Goal: Check status: Check status

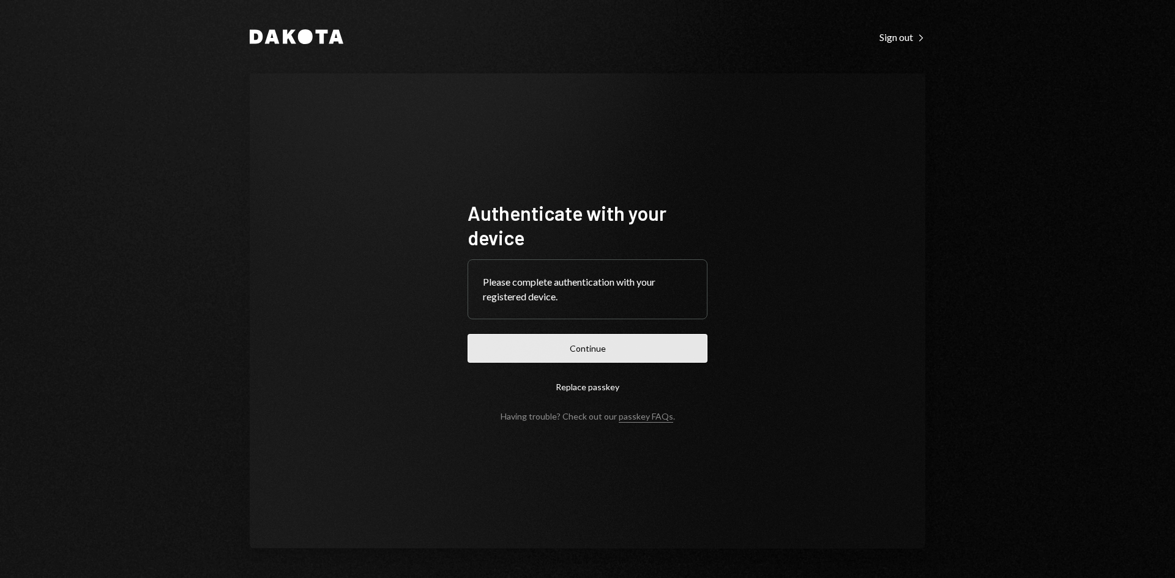
click at [575, 343] on button "Continue" at bounding box center [587, 348] width 240 height 29
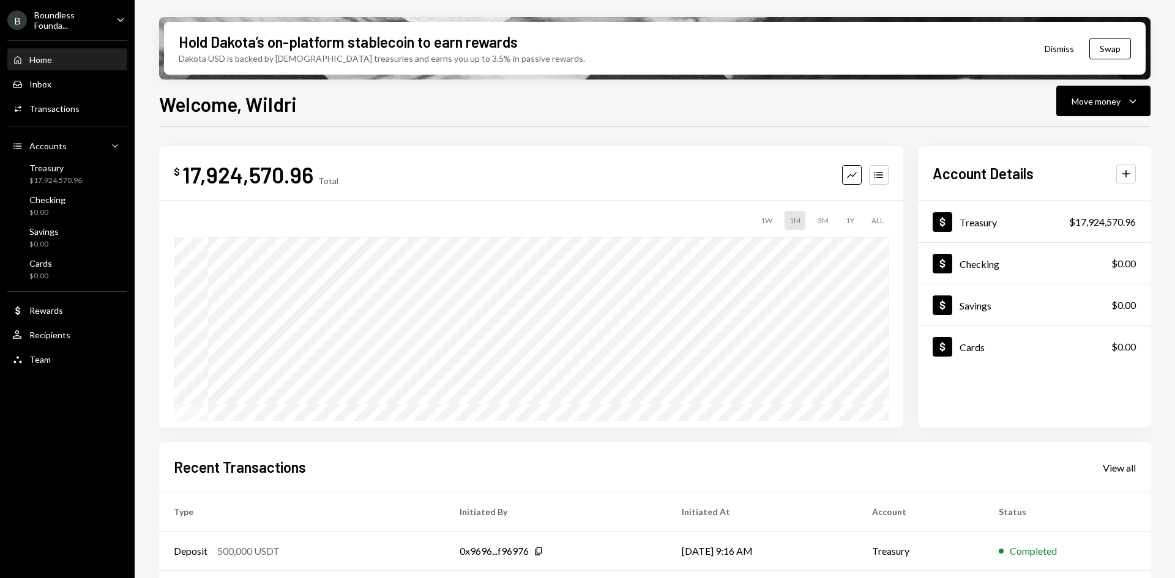
click at [121, 23] on icon "Caret Down" at bounding box center [120, 19] width 13 height 13
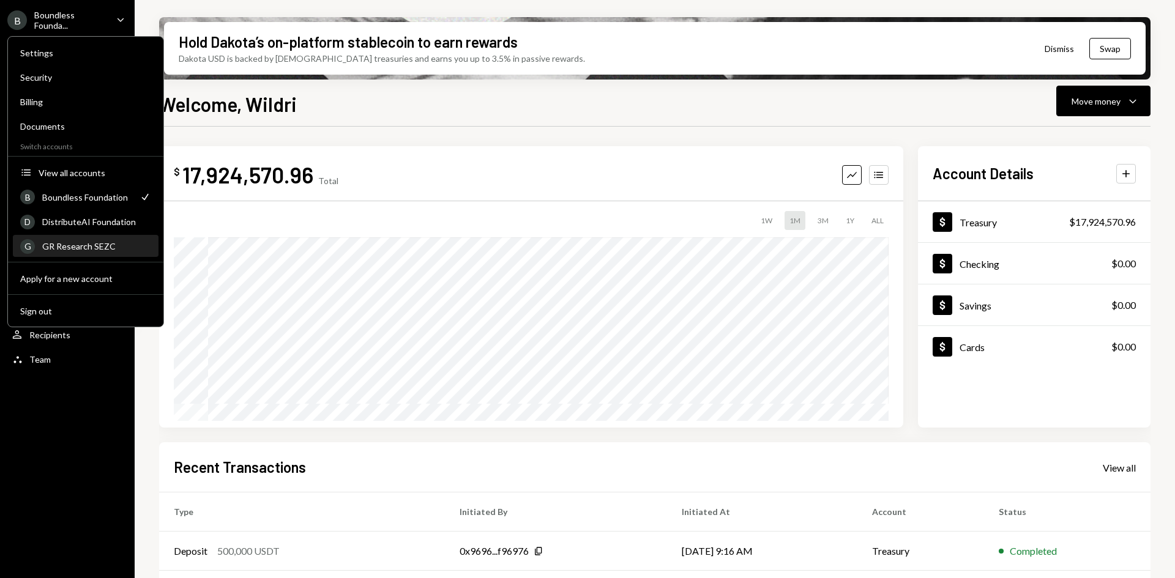
click at [87, 243] on div "GR Research SEZC" at bounding box center [96, 246] width 109 height 10
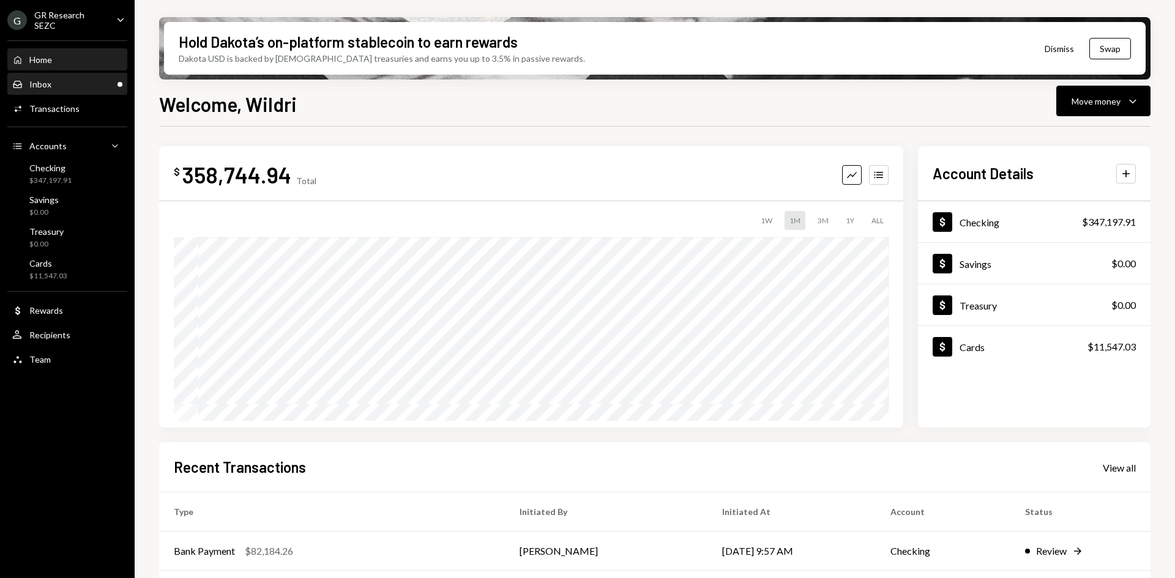
click at [78, 88] on div "Inbox Inbox" at bounding box center [67, 84] width 110 height 11
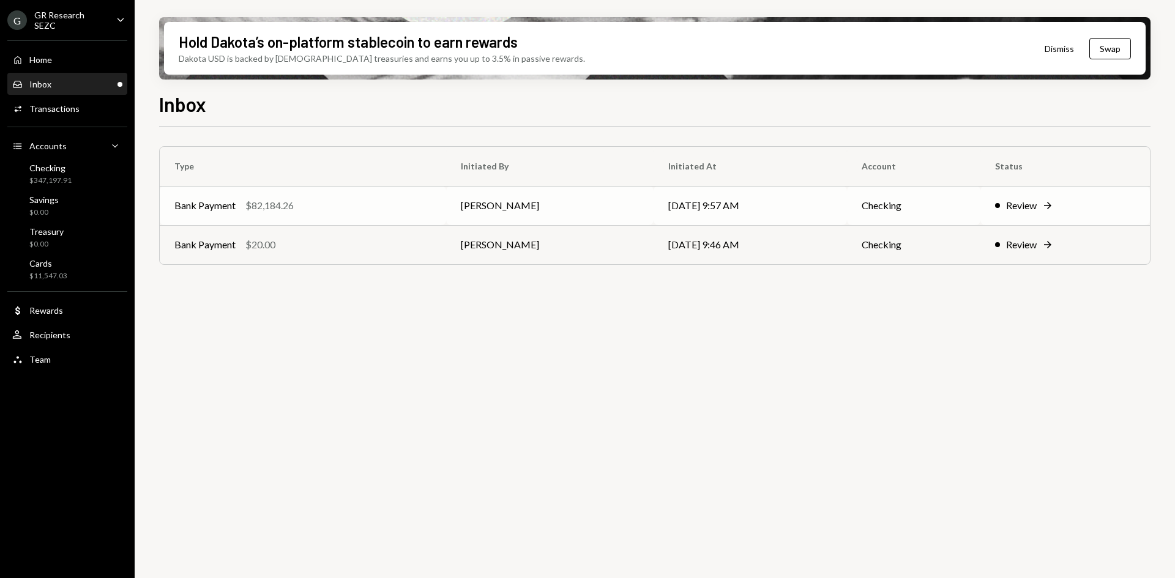
click at [398, 204] on div "Bank Payment $82,184.26" at bounding box center [302, 205] width 257 height 15
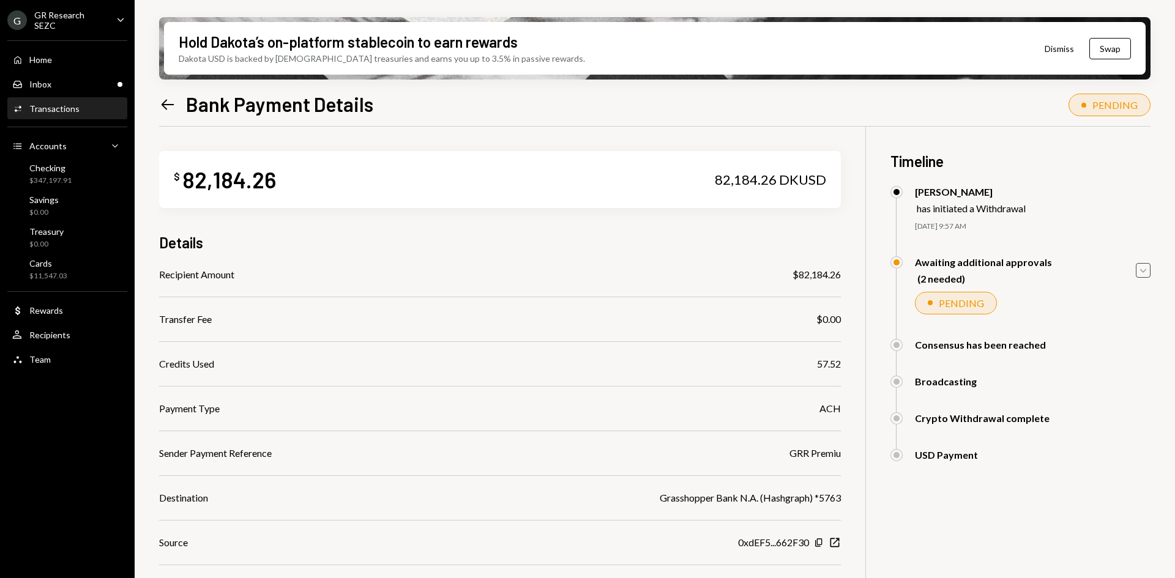
click at [1143, 268] on icon "Caret Down" at bounding box center [1142, 270] width 13 height 13
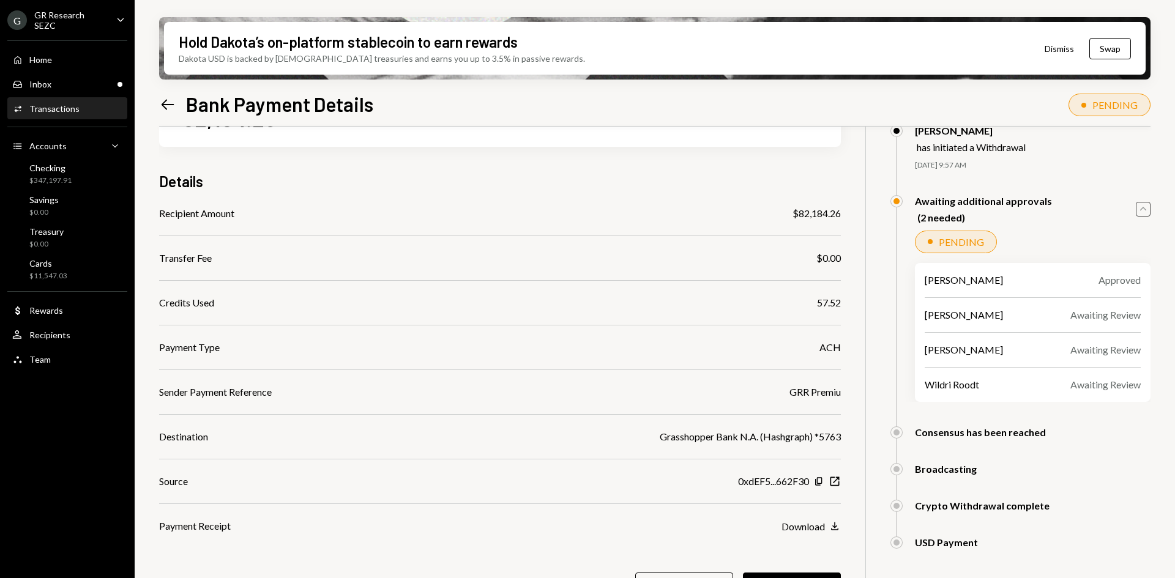
scroll to position [98, 0]
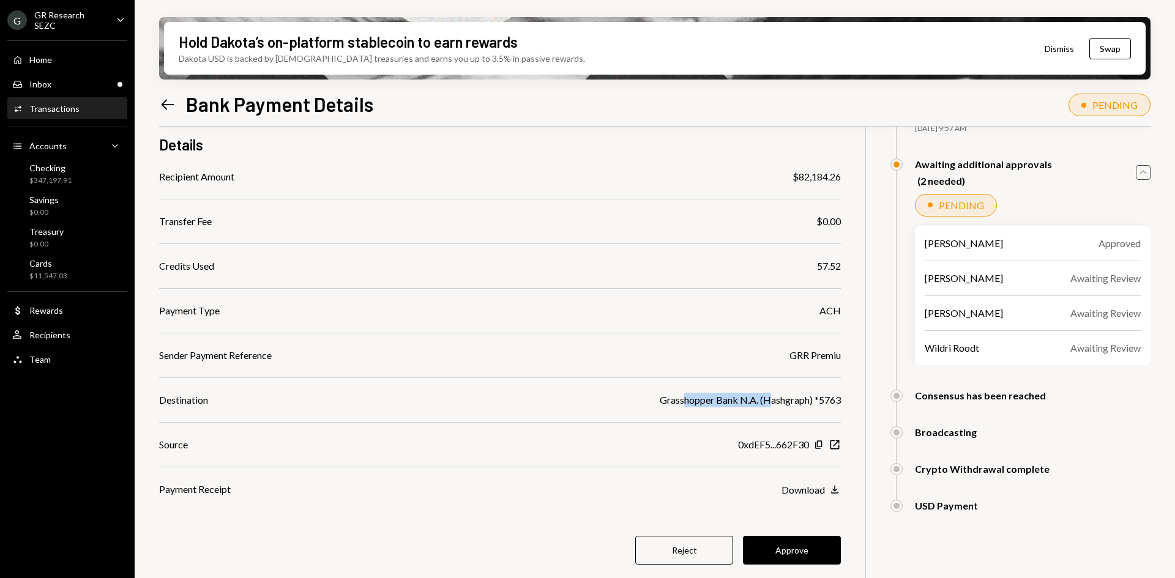
drag, startPoint x: 683, startPoint y: 398, endPoint x: 787, endPoint y: 395, distance: 104.7
click at [786, 396] on div "Grasshopper Bank N.A. (Hashgraph) *5763" at bounding box center [750, 400] width 181 height 15
drag, startPoint x: 841, startPoint y: 401, endPoint x: 705, endPoint y: 406, distance: 135.9
click at [707, 406] on div "$ 82,184.26 82,184.26 DKUSD Details Recipient Amount $82,184.26 Transfer Fee $0…" at bounding box center [654, 318] width 991 height 578
drag, startPoint x: 680, startPoint y: 401, endPoint x: 748, endPoint y: 402, distance: 67.9
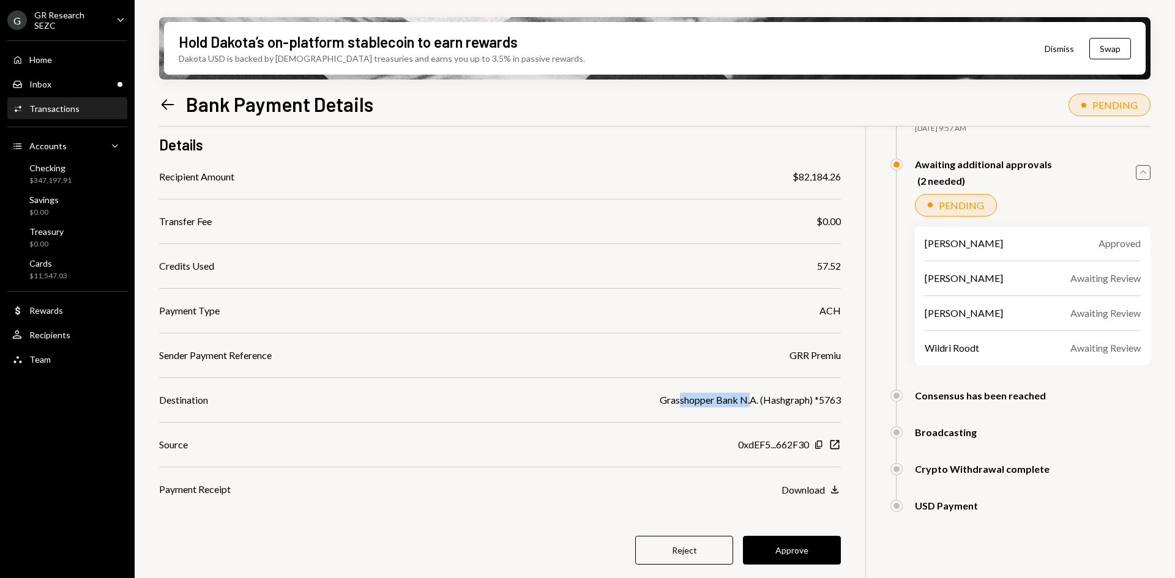
click at [748, 402] on div "Grasshopper Bank N.A. (Hashgraph) *5763" at bounding box center [750, 400] width 181 height 15
drag, startPoint x: 799, startPoint y: 403, endPoint x: 734, endPoint y: 406, distance: 65.6
click at [734, 406] on div "Grasshopper Bank N.A. (Hashgraph) *5763" at bounding box center [750, 400] width 181 height 15
drag, startPoint x: 841, startPoint y: 401, endPoint x: 755, endPoint y: 407, distance: 86.5
click at [755, 407] on div "$ 82,184.26 82,184.26 DKUSD Details Recipient Amount $82,184.26 Transfer Fee $0…" at bounding box center [654, 318] width 991 height 578
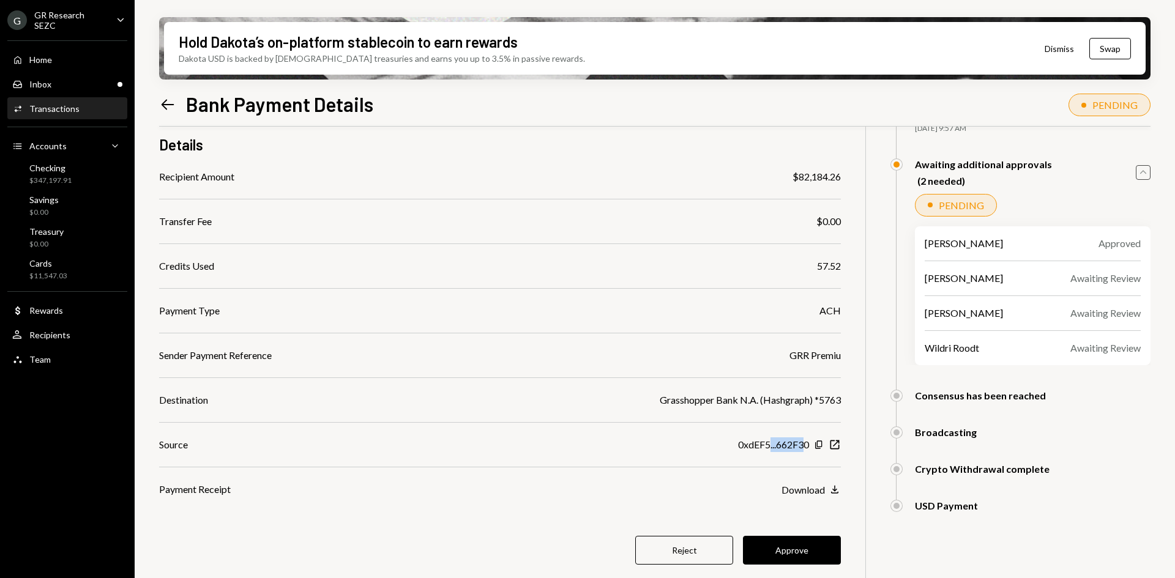
drag, startPoint x: 805, startPoint y: 447, endPoint x: 769, endPoint y: 447, distance: 35.5
click at [769, 447] on div "0xdEF5...662F30" at bounding box center [773, 444] width 71 height 15
drag, startPoint x: 836, startPoint y: 309, endPoint x: 813, endPoint y: 313, distance: 23.6
click at [813, 313] on div "Payment Type ACH" at bounding box center [500, 310] width 682 height 15
drag, startPoint x: 843, startPoint y: 263, endPoint x: 811, endPoint y: 267, distance: 32.1
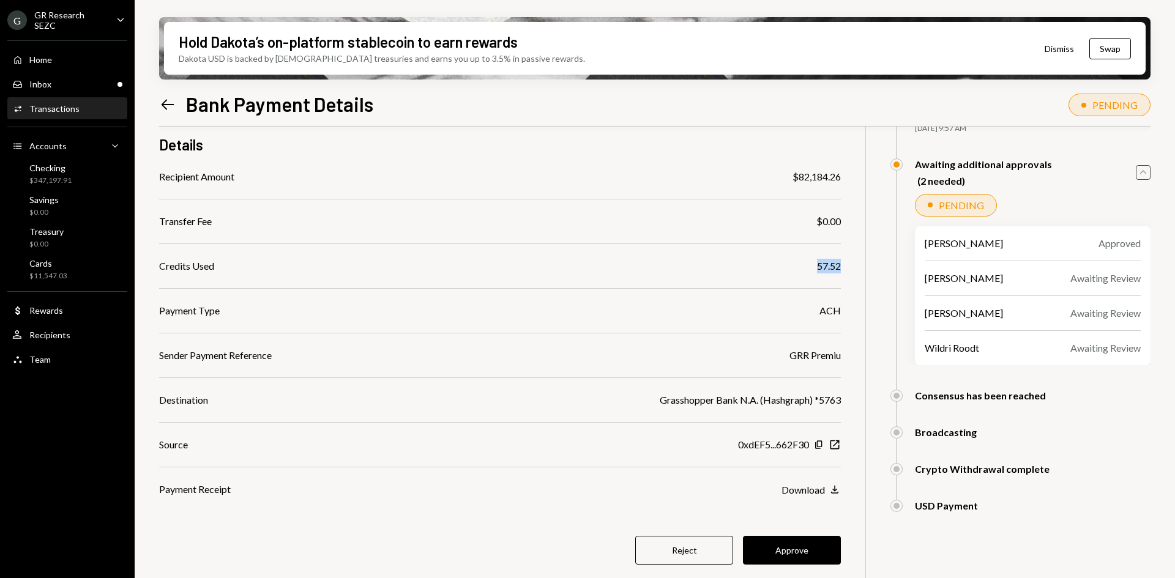
click at [811, 267] on div "$ 82,184.26 82,184.26 DKUSD Details Recipient Amount $82,184.26 Transfer Fee $0…" at bounding box center [654, 318] width 991 height 578
drag, startPoint x: 838, startPoint y: 357, endPoint x: 772, endPoint y: 360, distance: 66.8
click at [772, 360] on div "Sender Payment Reference GRR Premiu" at bounding box center [500, 355] width 682 height 15
drag, startPoint x: 809, startPoint y: 264, endPoint x: 832, endPoint y: 263, distance: 22.7
click at [832, 263] on div "Credits Used 57.52" at bounding box center [500, 266] width 682 height 15
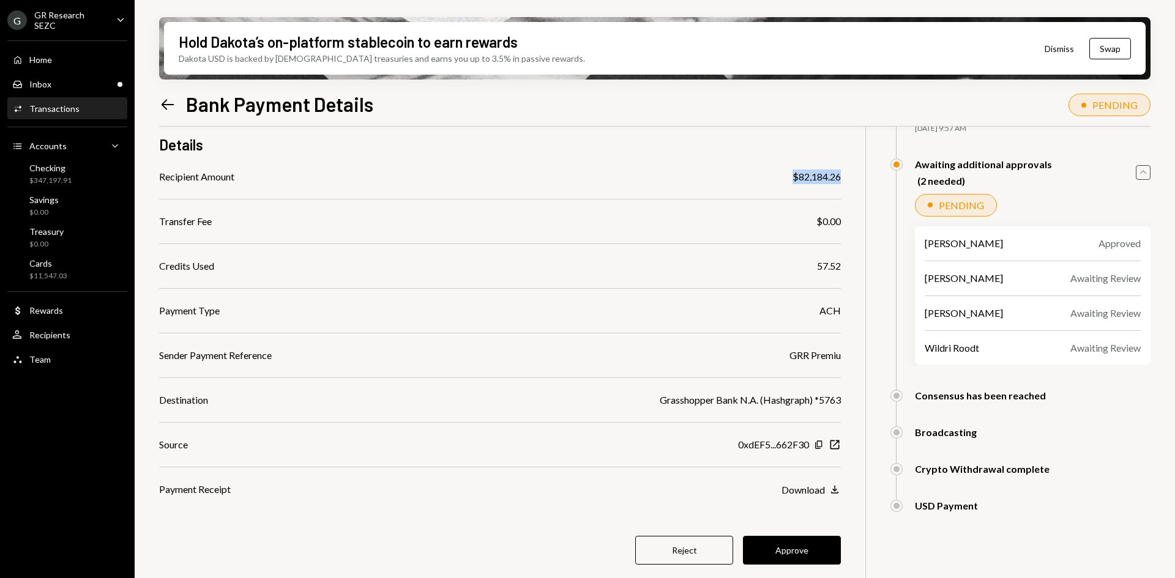
drag, startPoint x: 781, startPoint y: 171, endPoint x: 850, endPoint y: 176, distance: 68.7
click at [850, 176] on div "$ 82,184.26 82,184.26 DKUSD Details Recipient Amount $82,184.26 Transfer Fee $0…" at bounding box center [654, 318] width 991 height 578
click at [48, 330] on div "Recipients" at bounding box center [49, 335] width 41 height 10
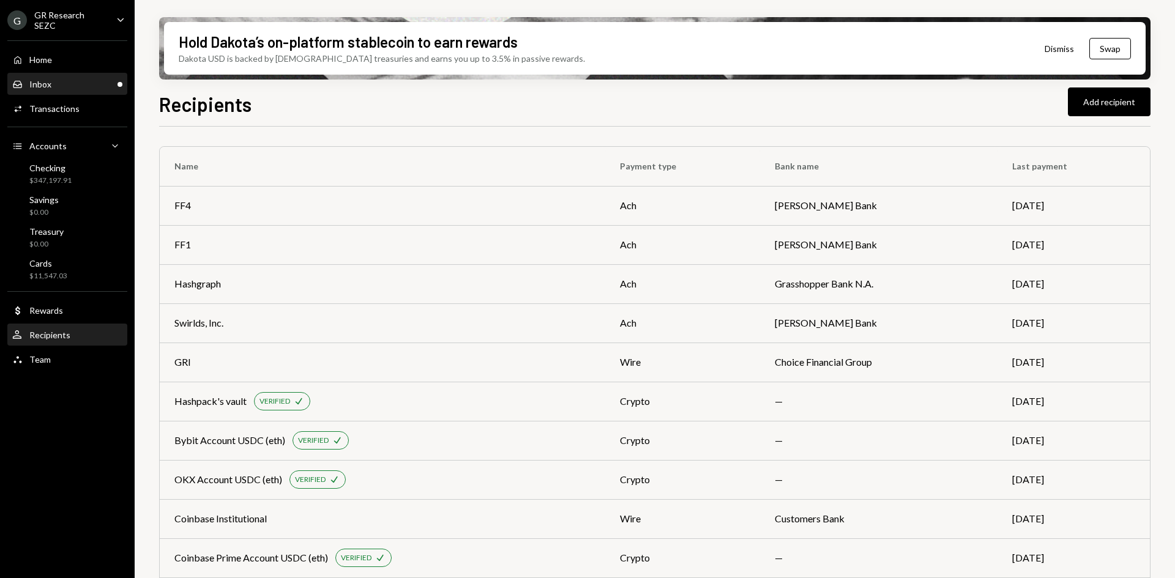
click at [73, 84] on div "Inbox Inbox" at bounding box center [67, 84] width 110 height 11
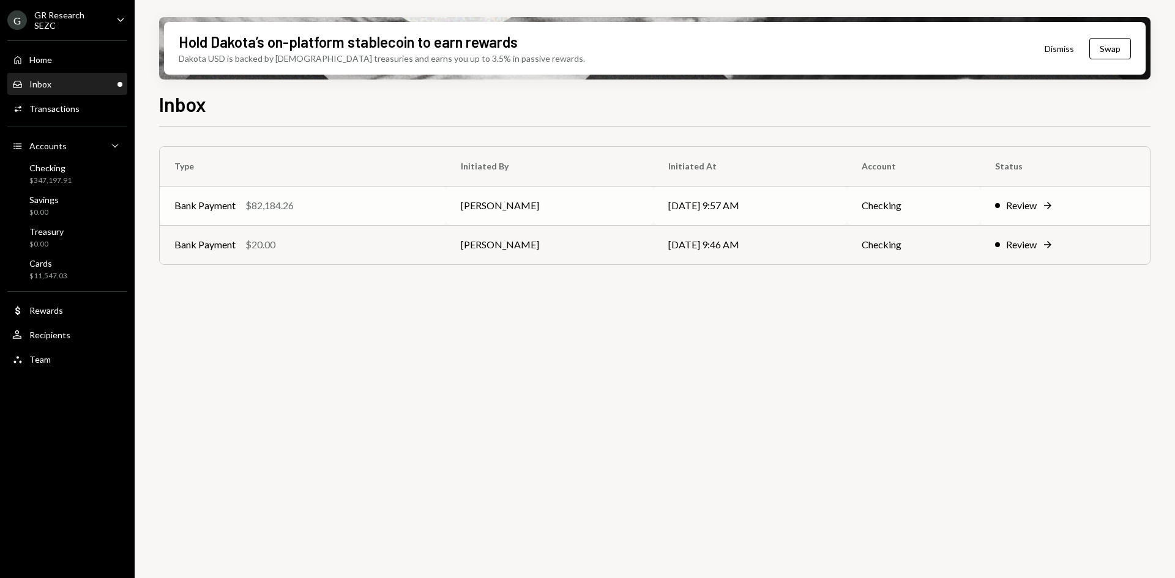
click at [510, 211] on td "[PERSON_NAME]" at bounding box center [549, 205] width 207 height 39
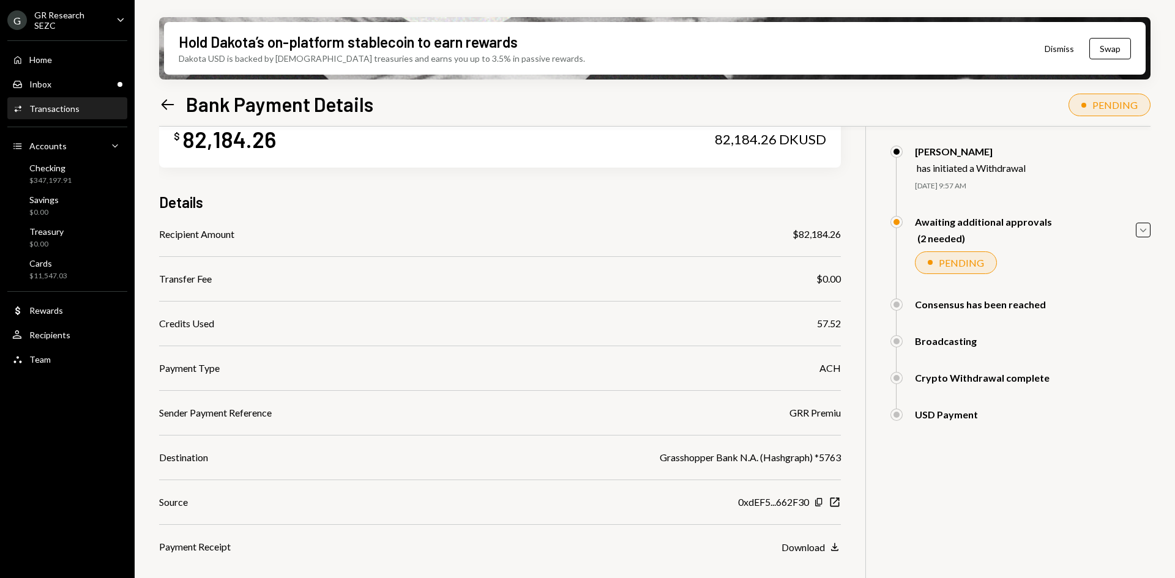
scroll to position [61, 0]
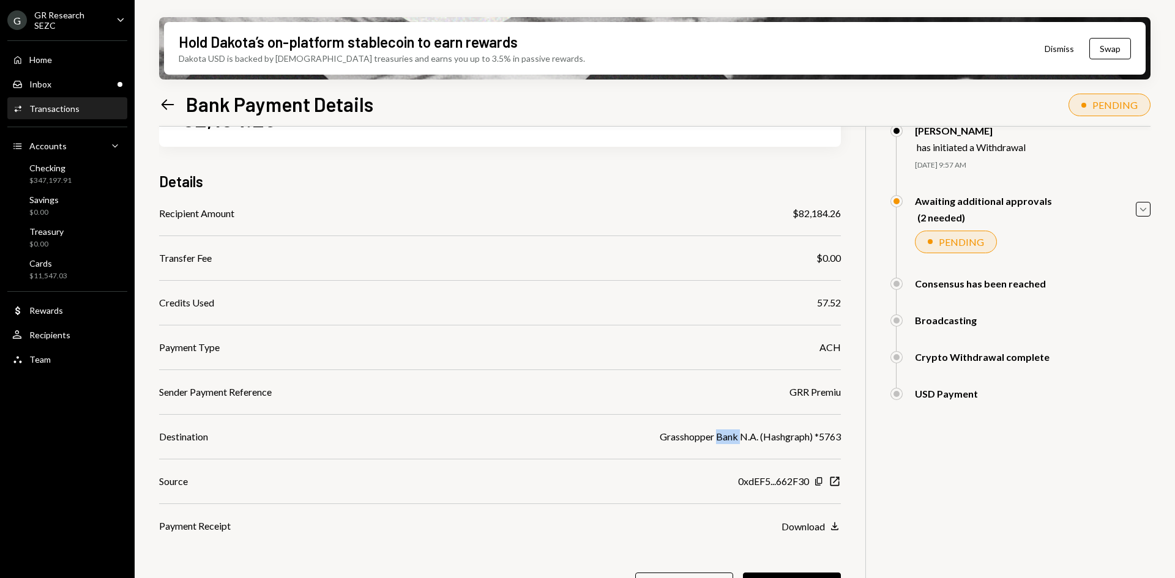
drag, startPoint x: 741, startPoint y: 437, endPoint x: 714, endPoint y: 434, distance: 27.1
click at [714, 434] on div "Grasshopper Bank N.A. (Hashgraph) *5763" at bounding box center [750, 436] width 181 height 15
click at [51, 80] on div "Inbox Inbox" at bounding box center [67, 84] width 110 height 11
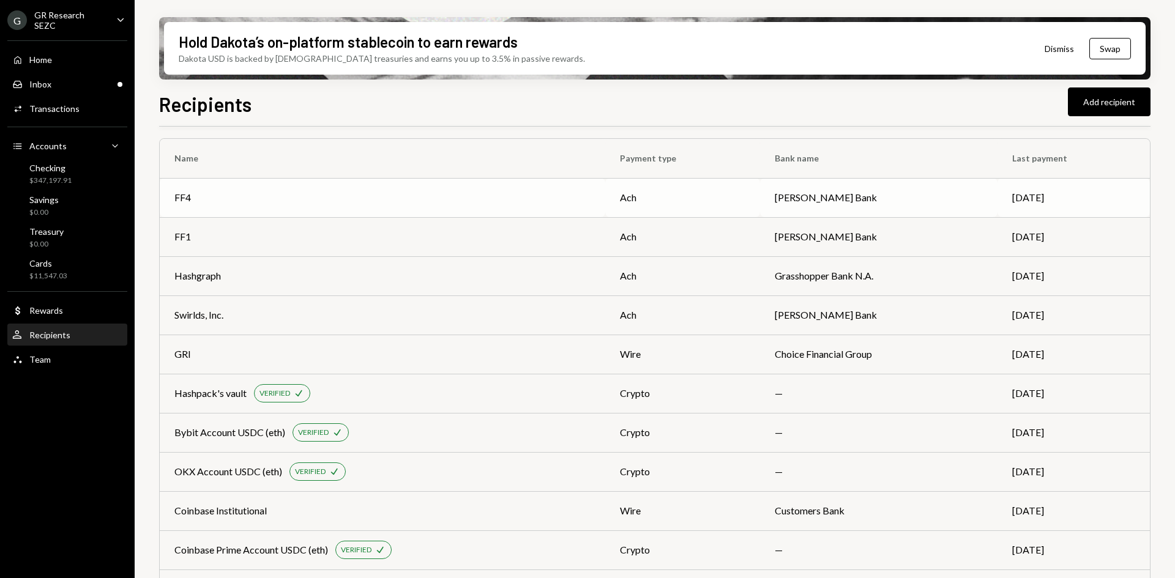
scroll to position [6, 0]
click at [321, 269] on td "Hashgraph" at bounding box center [382, 278] width 445 height 39
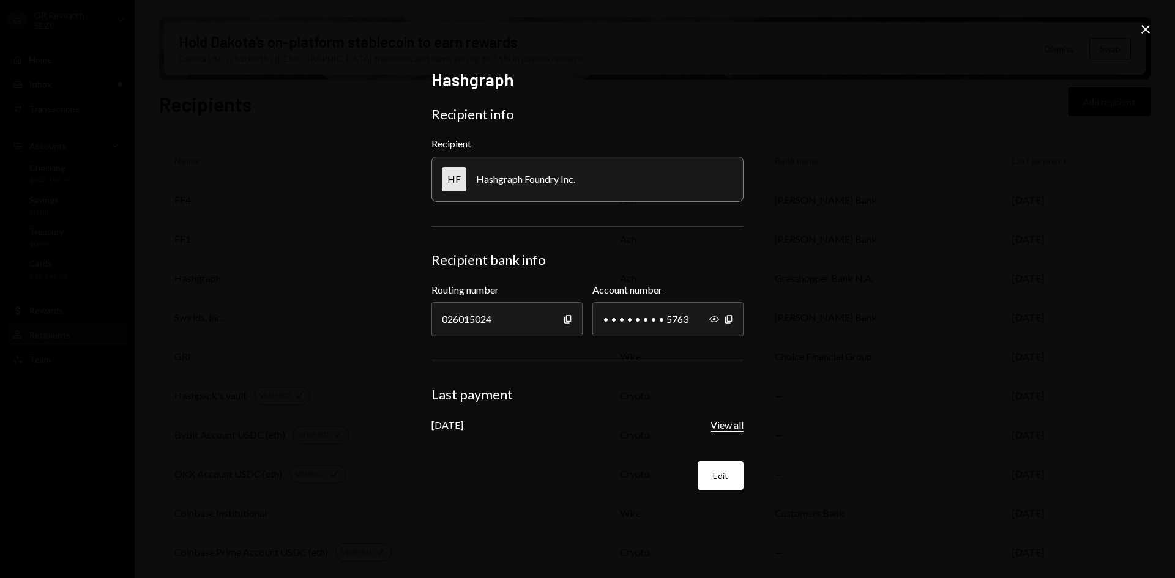
click at [737, 422] on button "View all" at bounding box center [726, 425] width 33 height 13
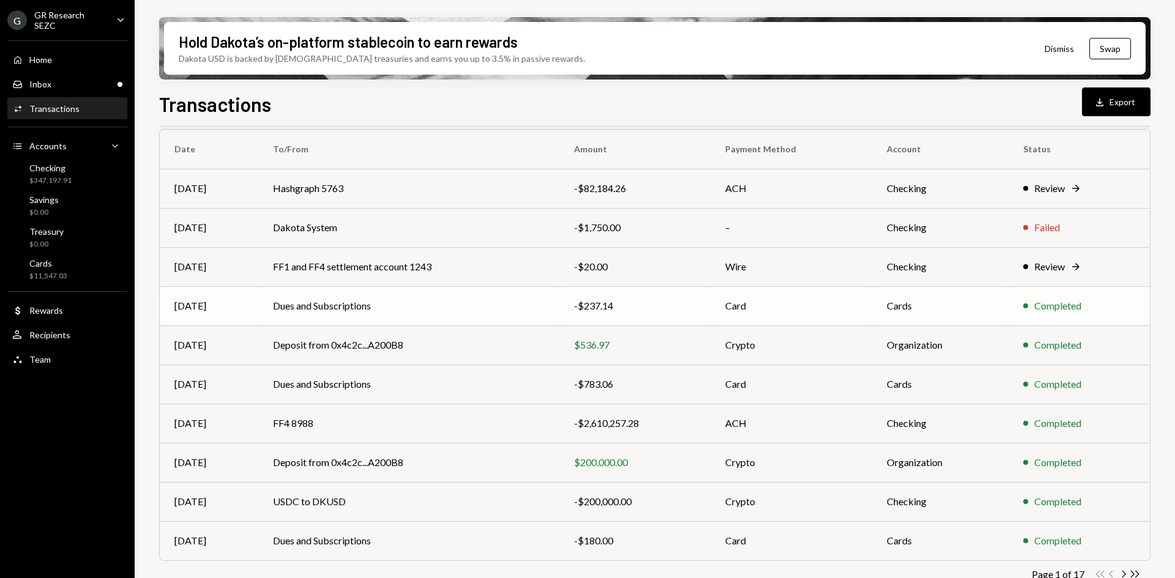
scroll to position [119, 0]
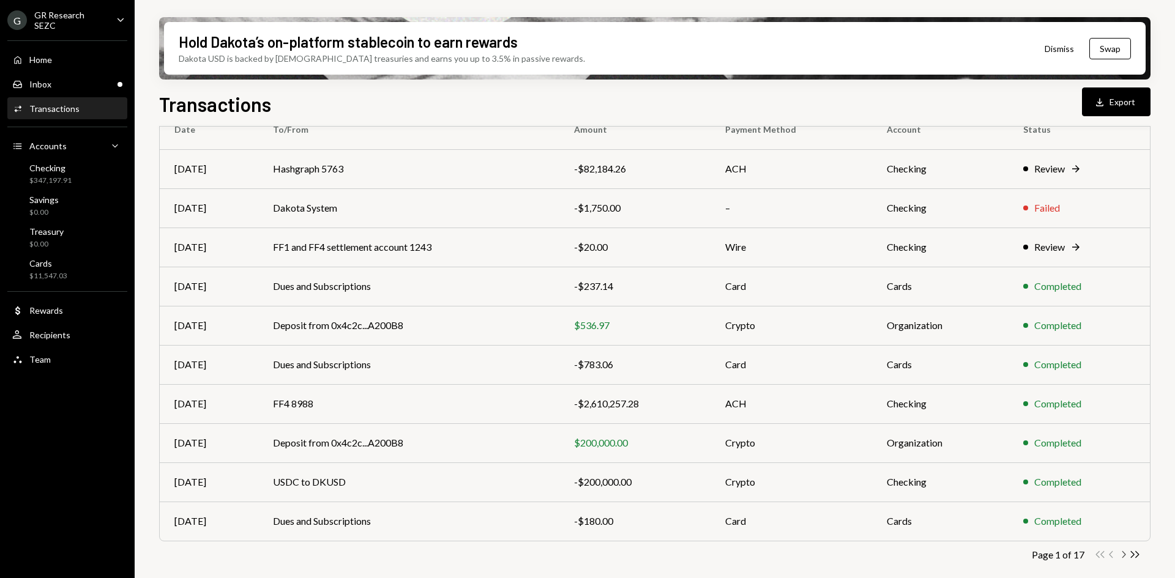
click at [1123, 554] on icon "Chevron Right" at bounding box center [1123, 555] width 12 height 12
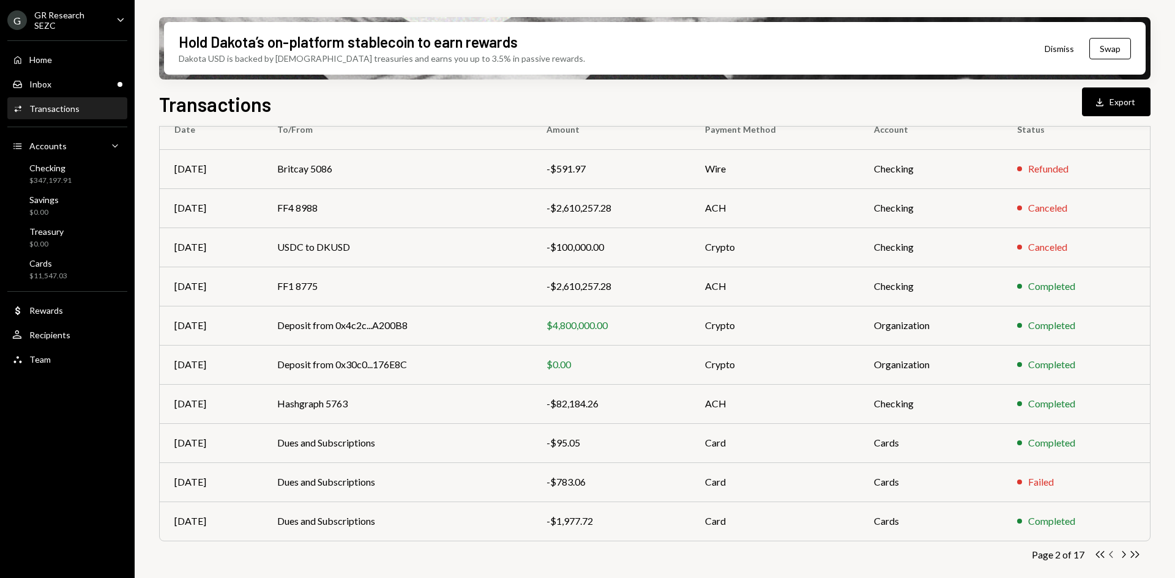
click at [1114, 556] on icon "Chevron Left" at bounding box center [1112, 555] width 12 height 12
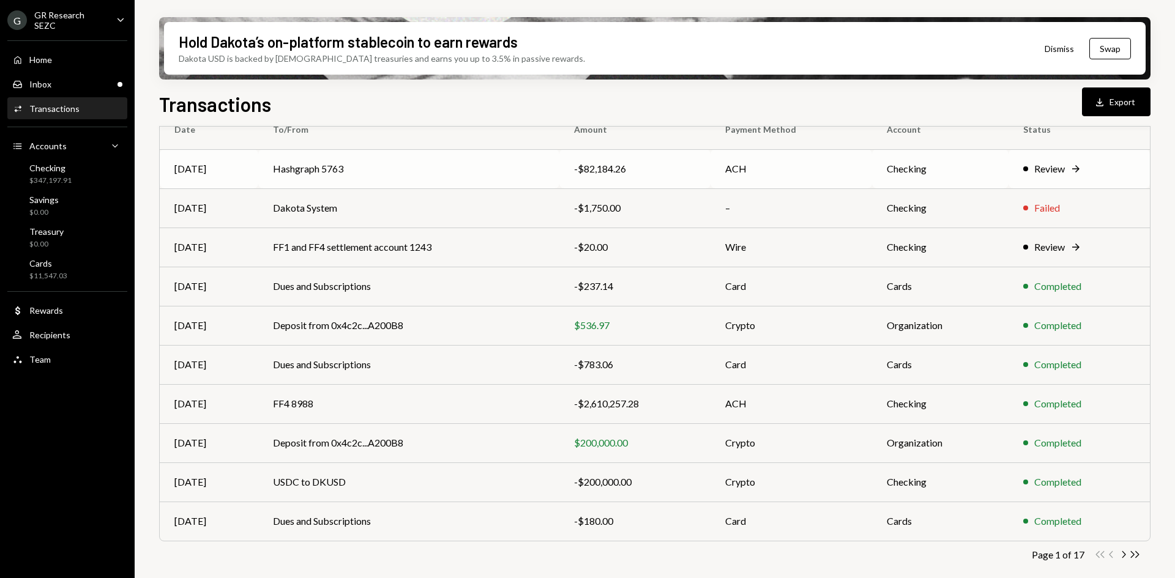
click at [302, 161] on td "Hashgraph 5763" at bounding box center [409, 168] width 302 height 39
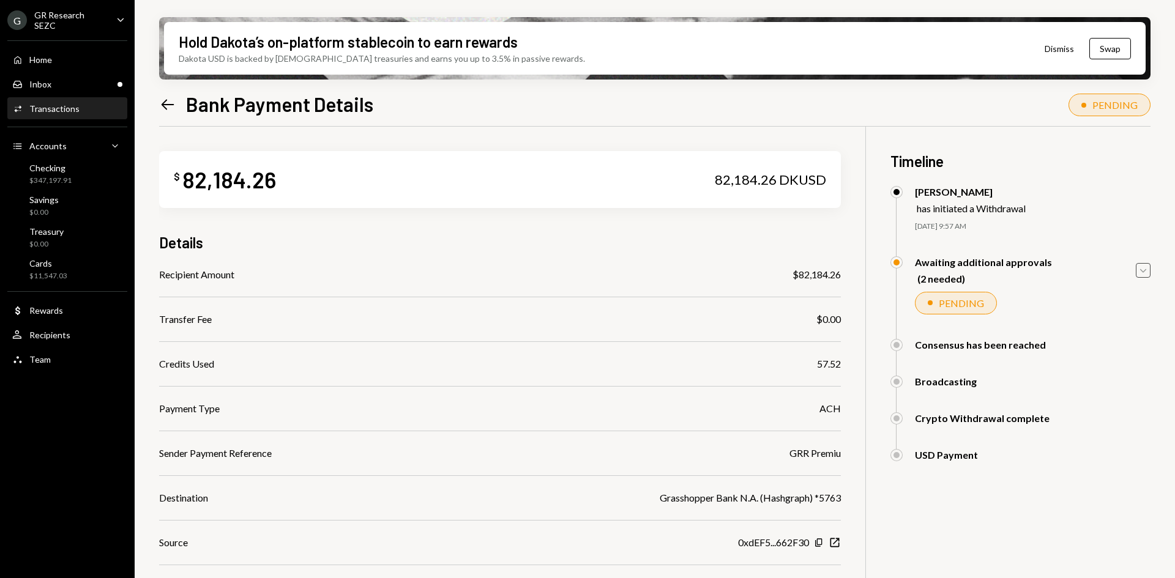
click at [1140, 277] on div "Awaiting additional approvals (2 needed) Caret Down" at bounding box center [1020, 270] width 260 height 28
click at [1143, 272] on icon "button" at bounding box center [1143, 271] width 6 height 4
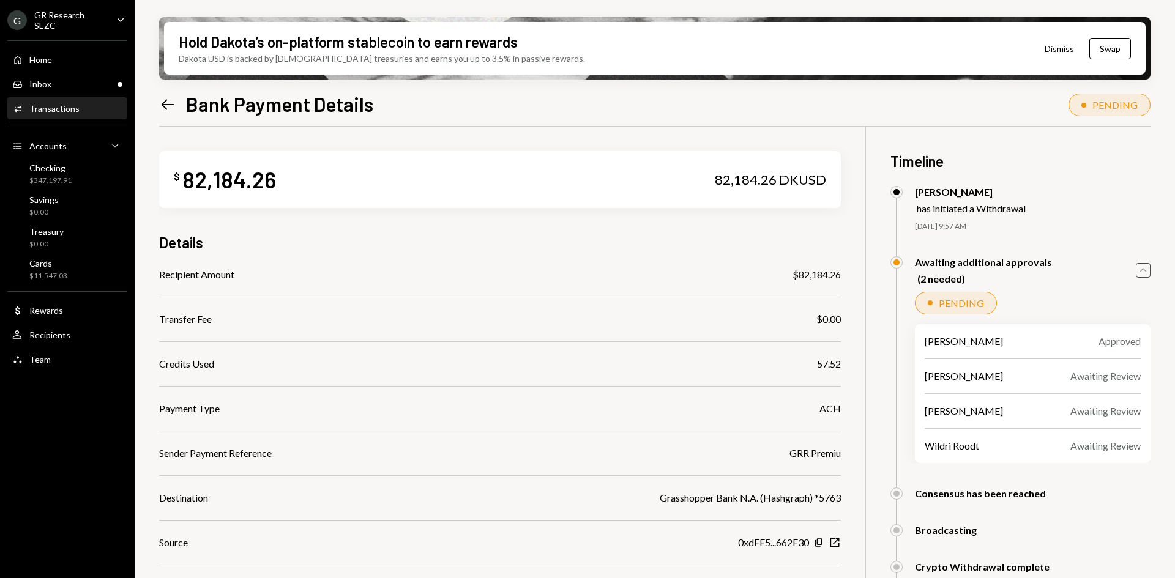
scroll to position [61, 0]
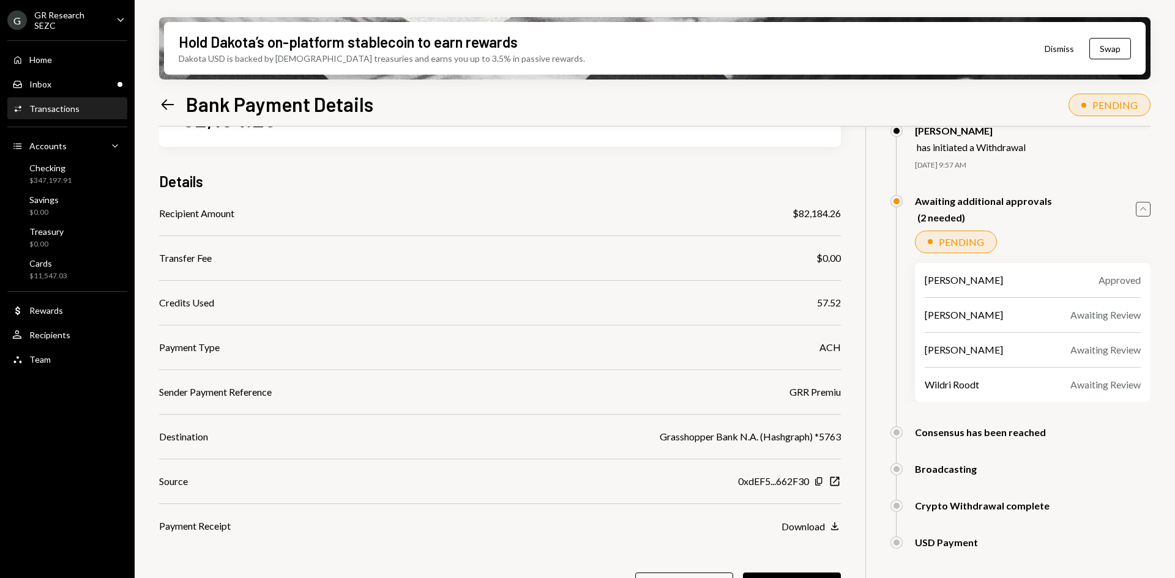
click at [174, 101] on div "Left Arrow Bank Payment Details" at bounding box center [266, 104] width 214 height 24
click at [169, 103] on icon "Left Arrow" at bounding box center [167, 104] width 17 height 17
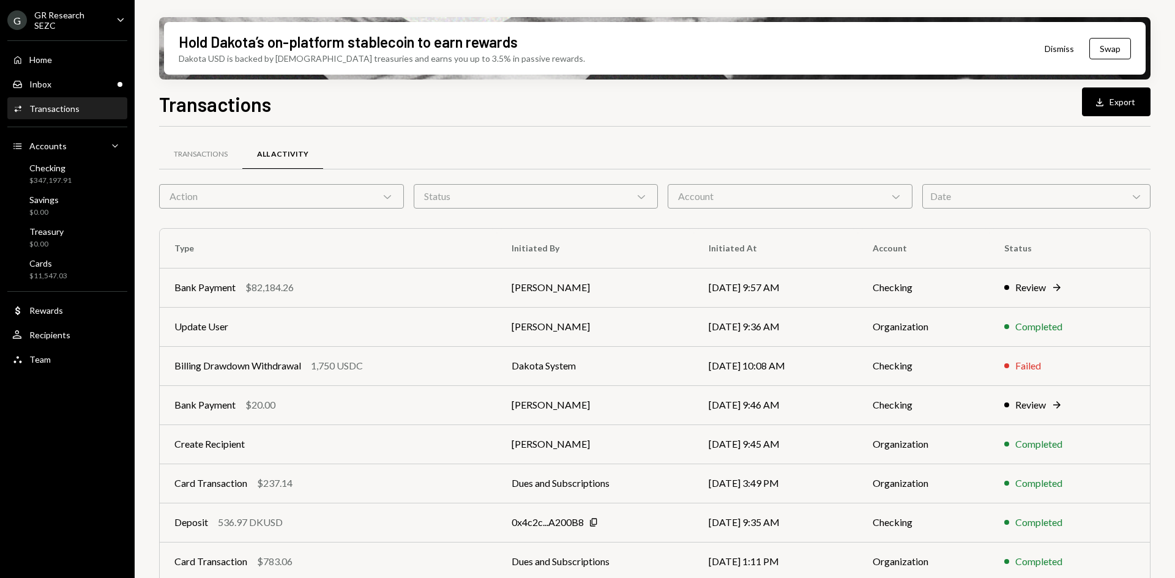
click at [73, 103] on div "Transactions" at bounding box center [54, 108] width 50 height 10
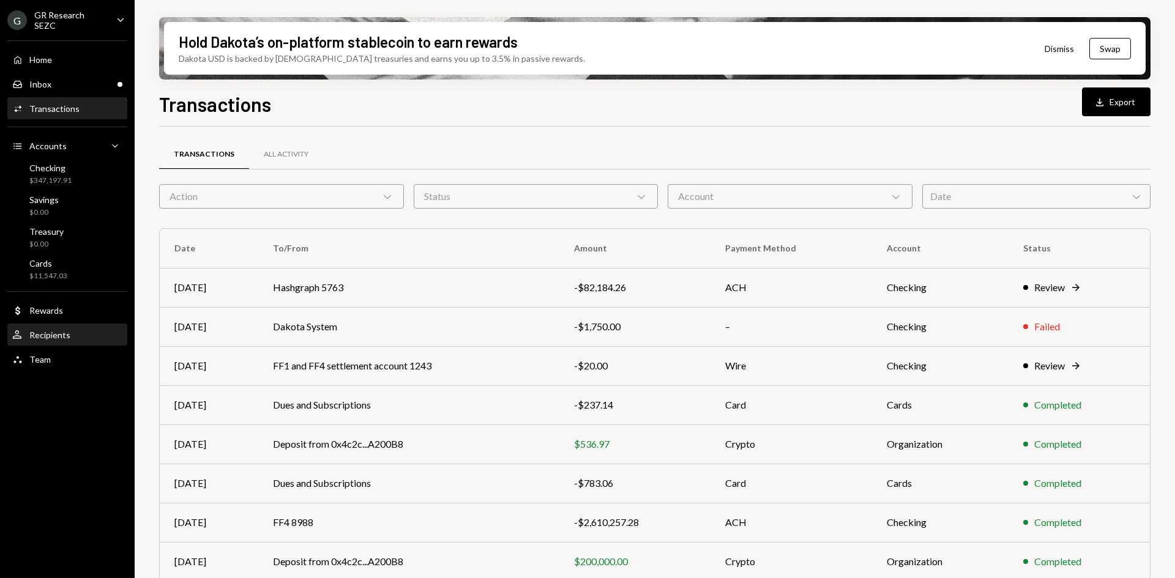
click at [65, 332] on div "Recipients" at bounding box center [49, 335] width 41 height 10
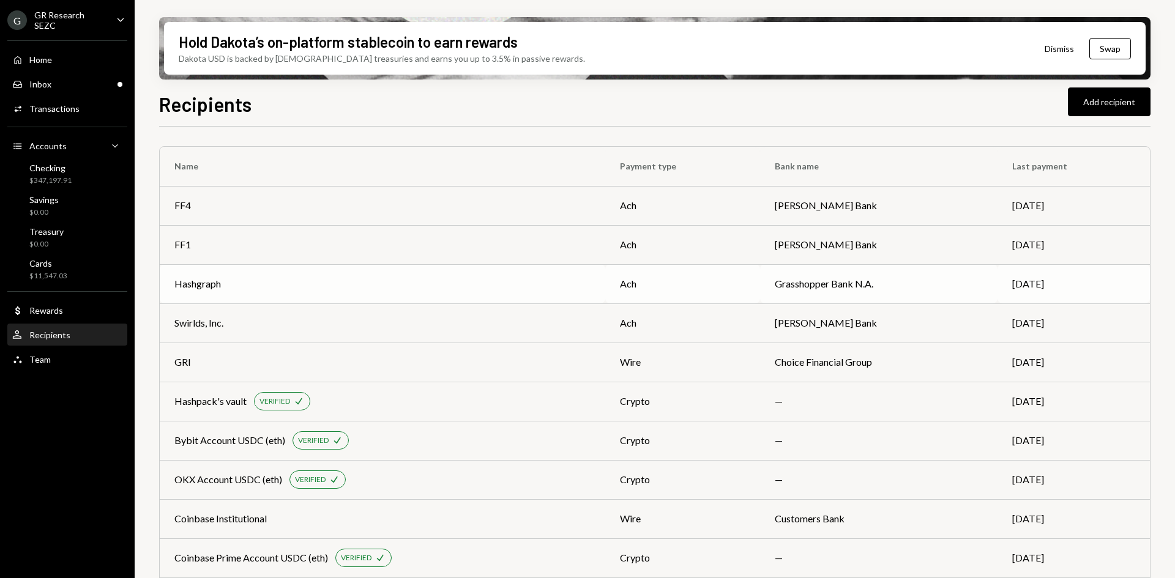
click at [248, 282] on div "Hashgraph" at bounding box center [382, 284] width 416 height 15
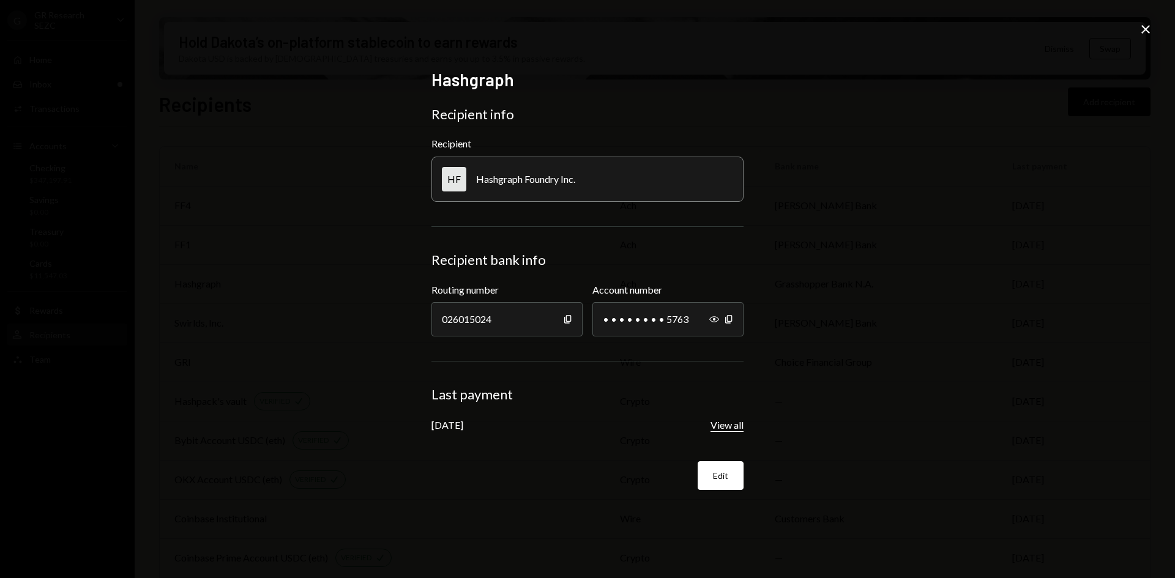
click at [732, 428] on button "View all" at bounding box center [726, 425] width 33 height 13
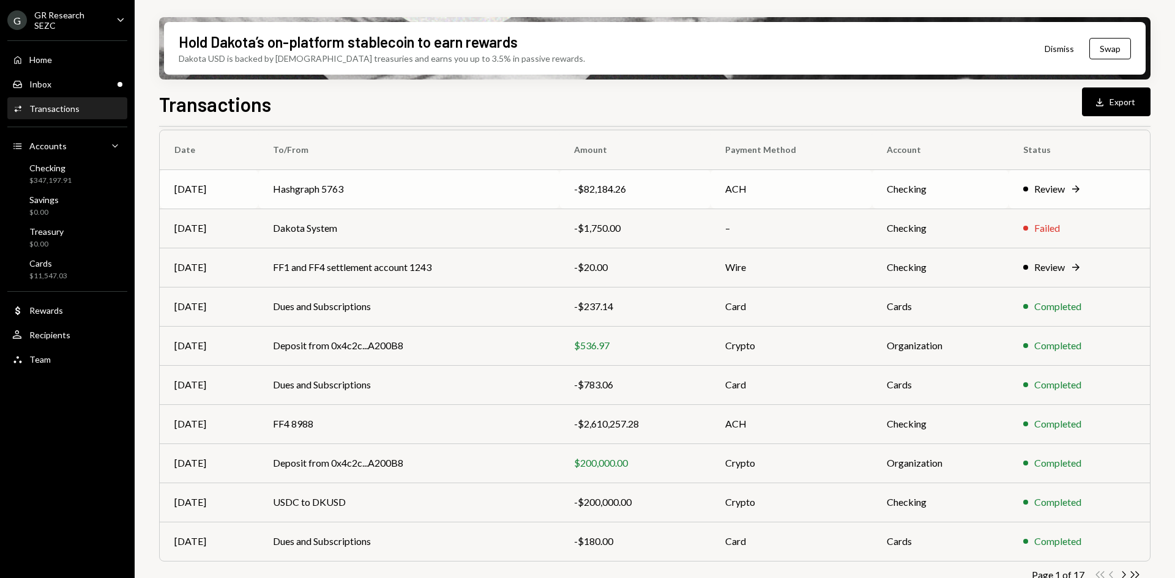
scroll to position [119, 0]
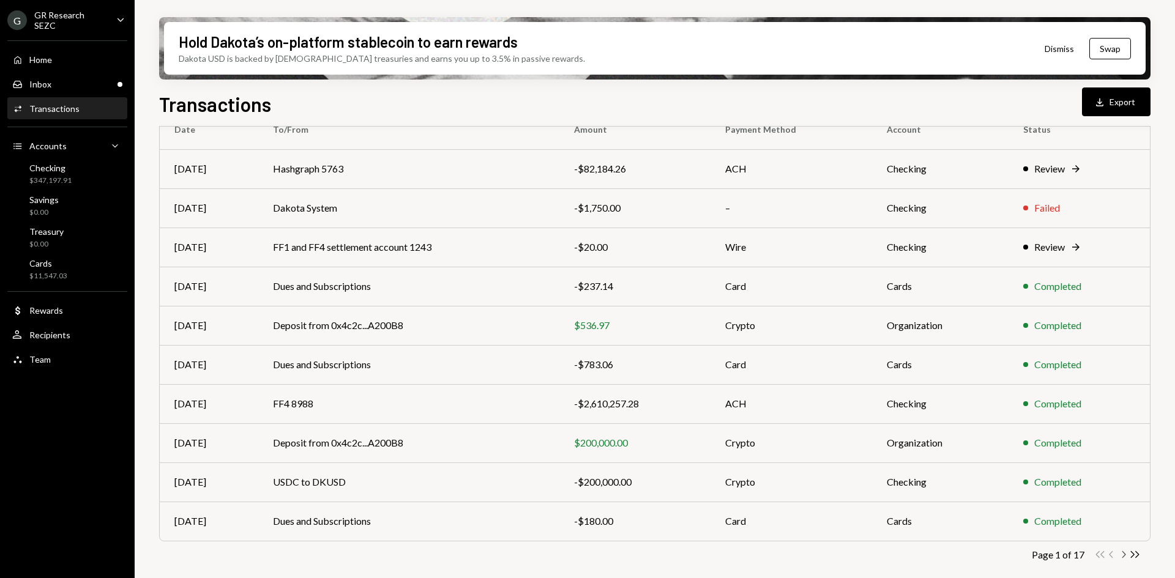
click at [1123, 554] on icon "Chevron Right" at bounding box center [1123, 555] width 12 height 12
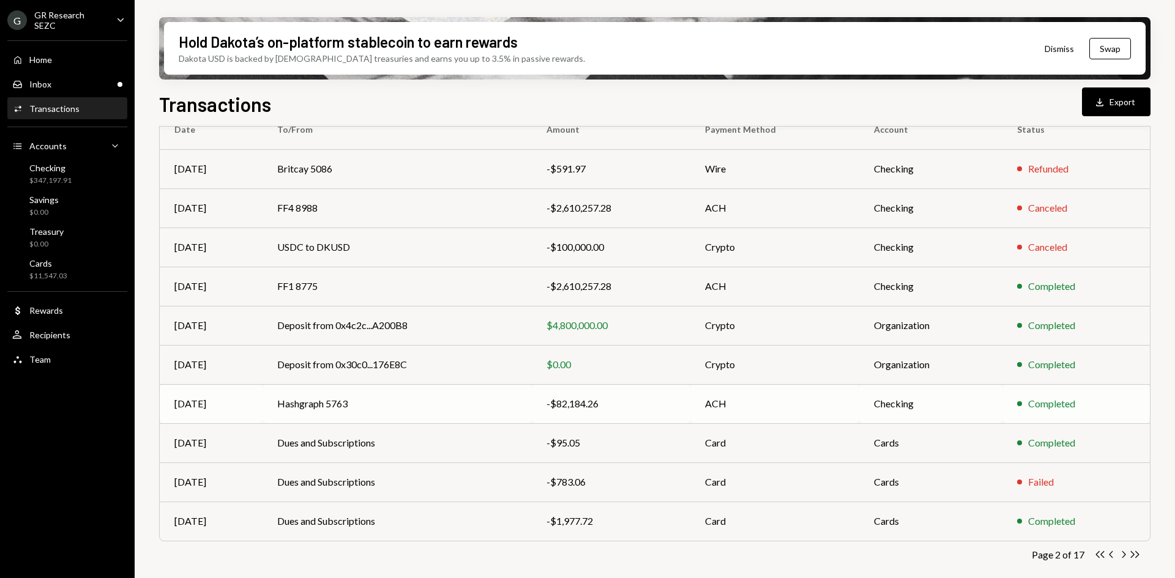
click at [413, 402] on td "Hashgraph 5763" at bounding box center [396, 403] width 269 height 39
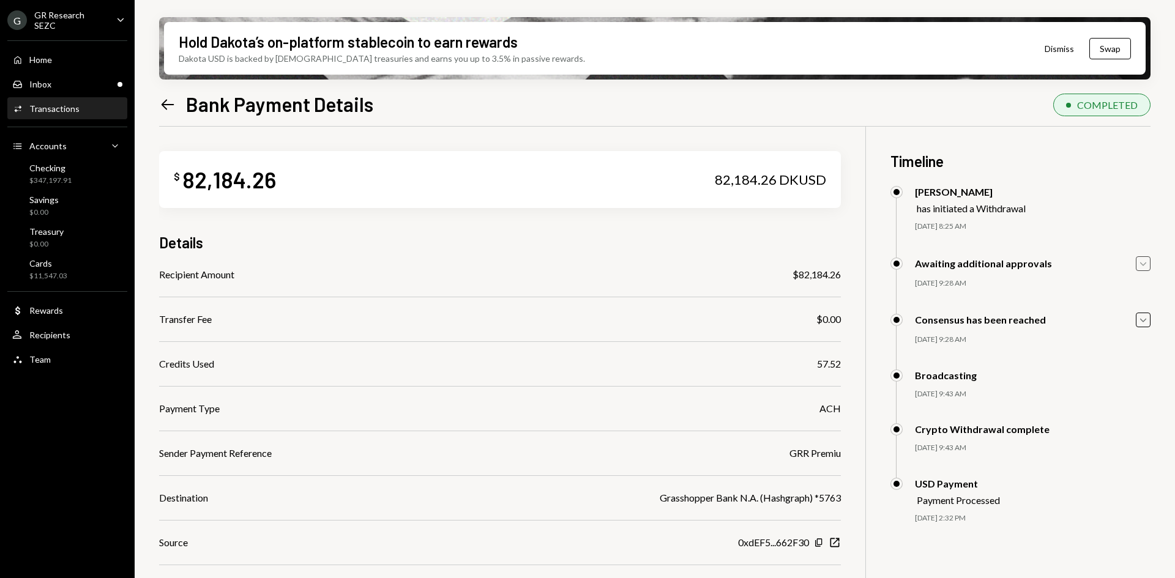
click at [1145, 262] on icon "Caret Down" at bounding box center [1142, 263] width 13 height 13
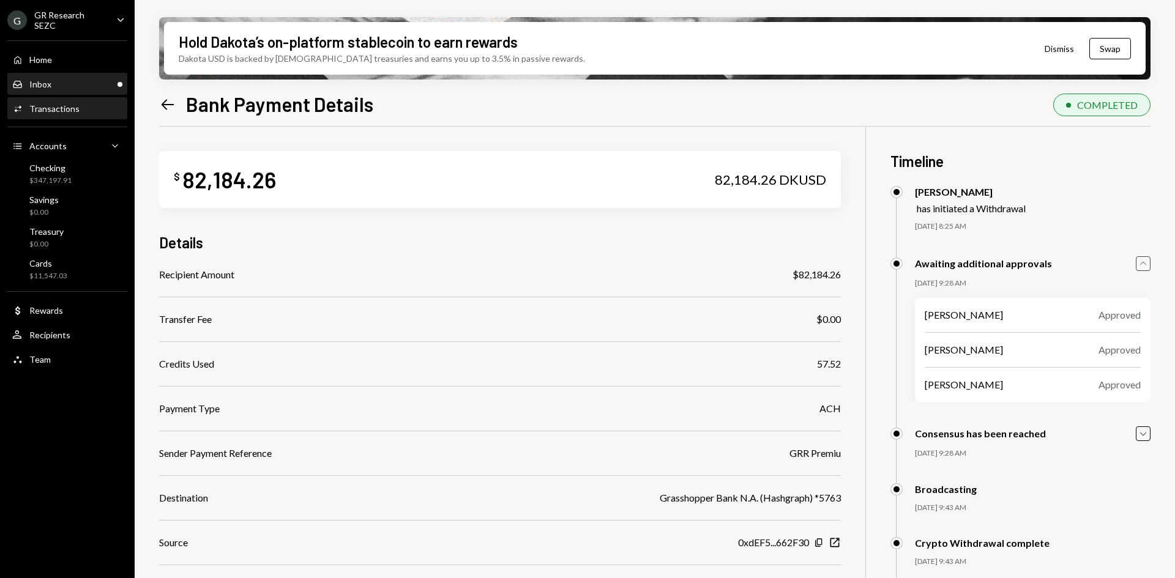
click at [89, 80] on div "Inbox Inbox" at bounding box center [67, 84] width 110 height 11
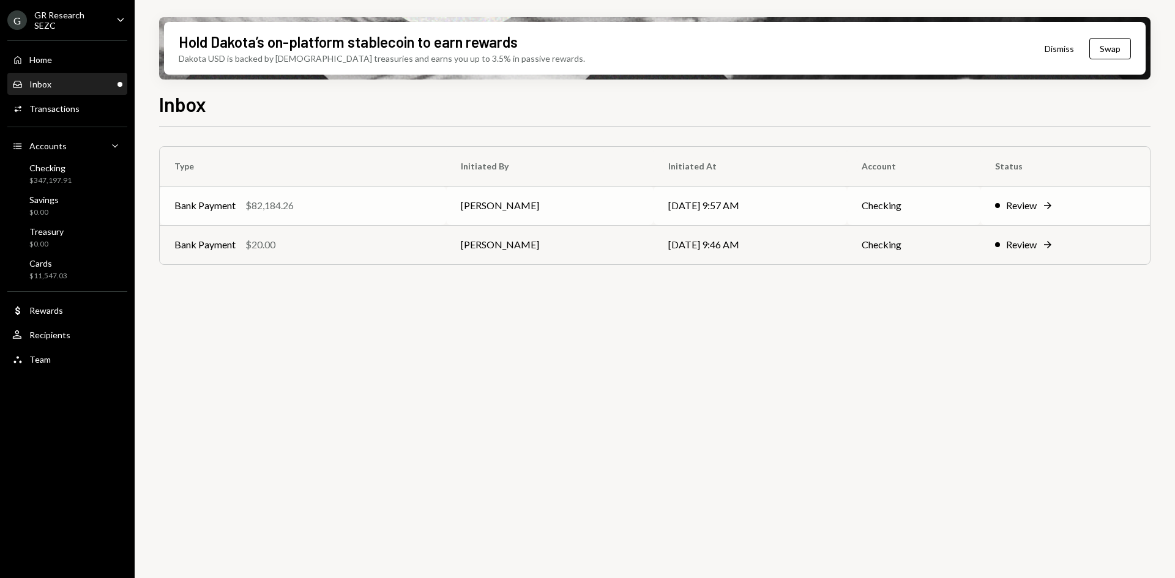
click at [368, 211] on div "Bank Payment $82,184.26" at bounding box center [302, 205] width 257 height 15
